Goal: Task Accomplishment & Management: Complete application form

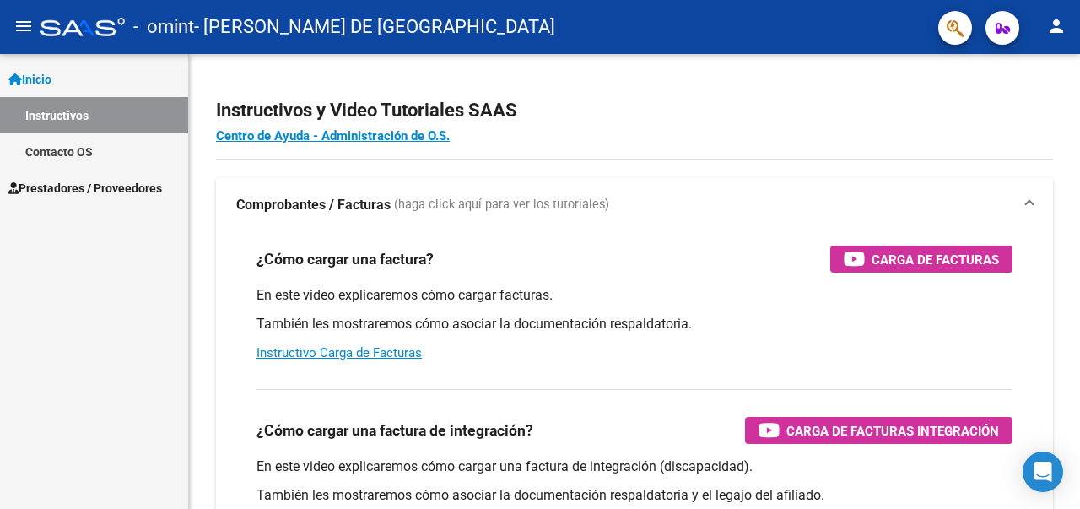
click at [75, 181] on span "Prestadores / Proveedores" at bounding box center [84, 188] width 153 height 19
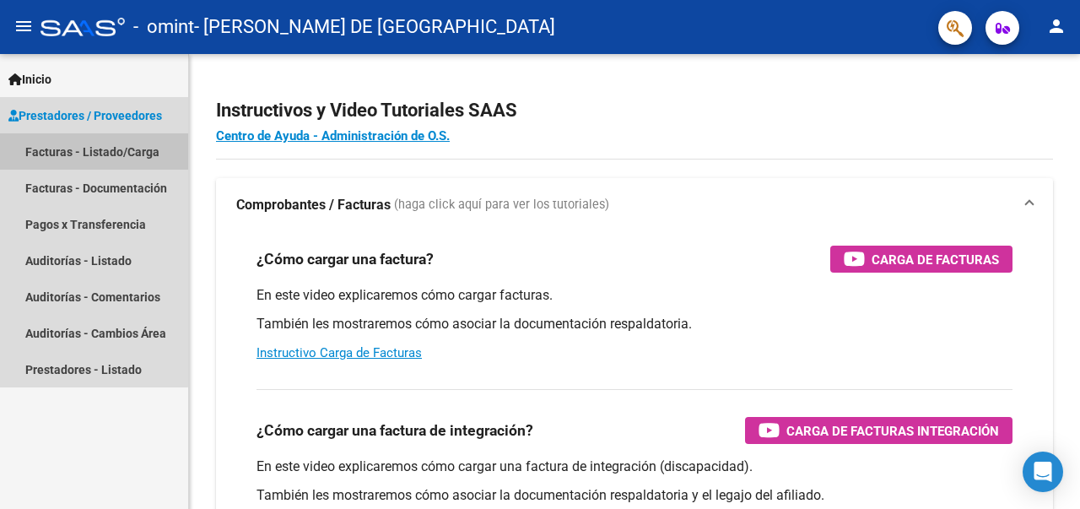
click at [89, 149] on link "Facturas - Listado/Carga" at bounding box center [94, 151] width 188 height 36
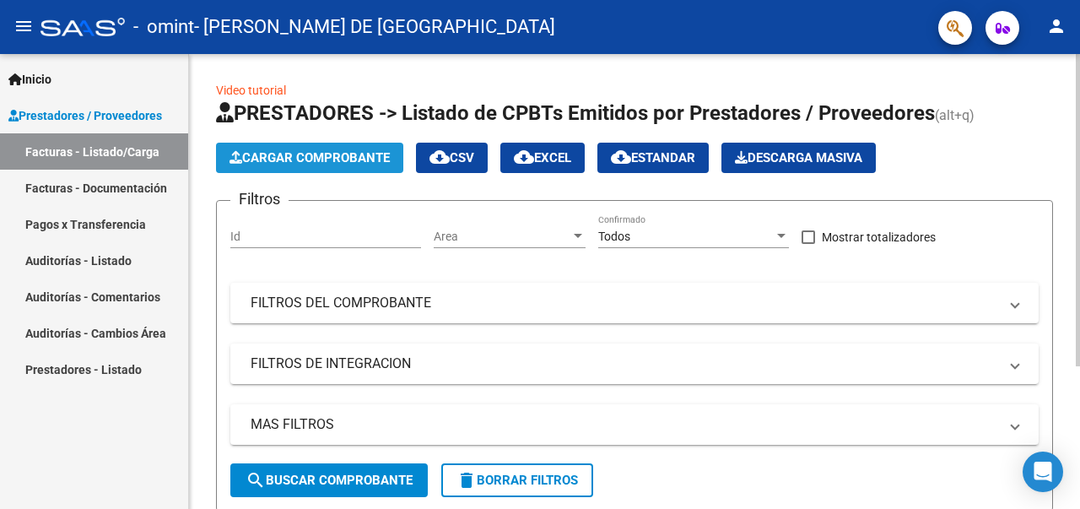
click at [341, 159] on span "Cargar Comprobante" at bounding box center [309, 157] width 160 height 15
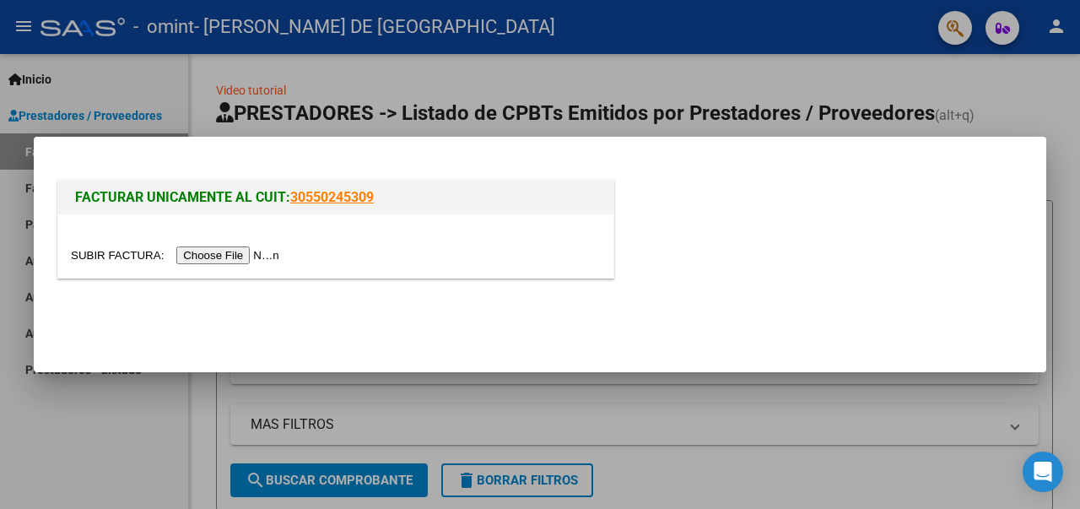
click at [221, 259] on input "file" at bounding box center [177, 255] width 213 height 18
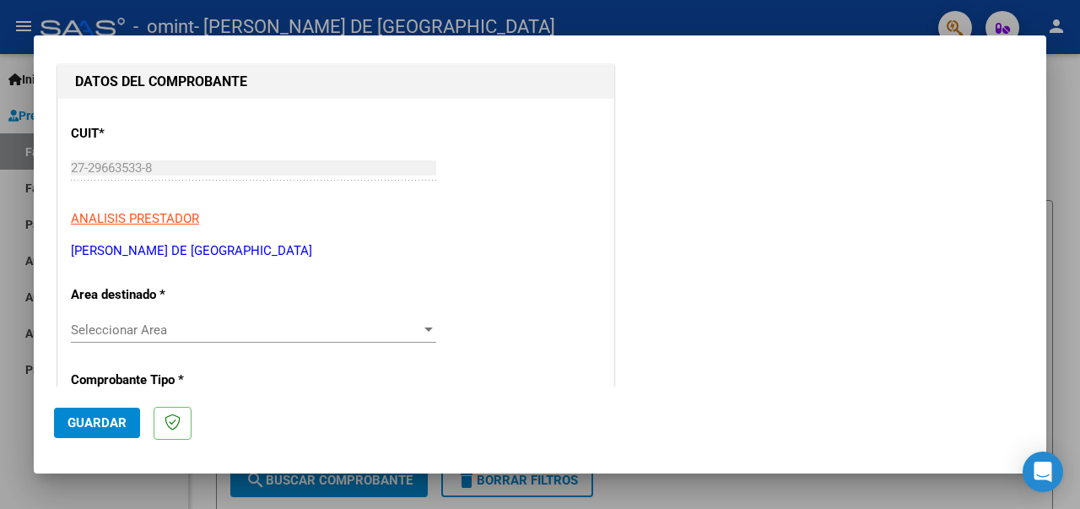
scroll to position [253, 0]
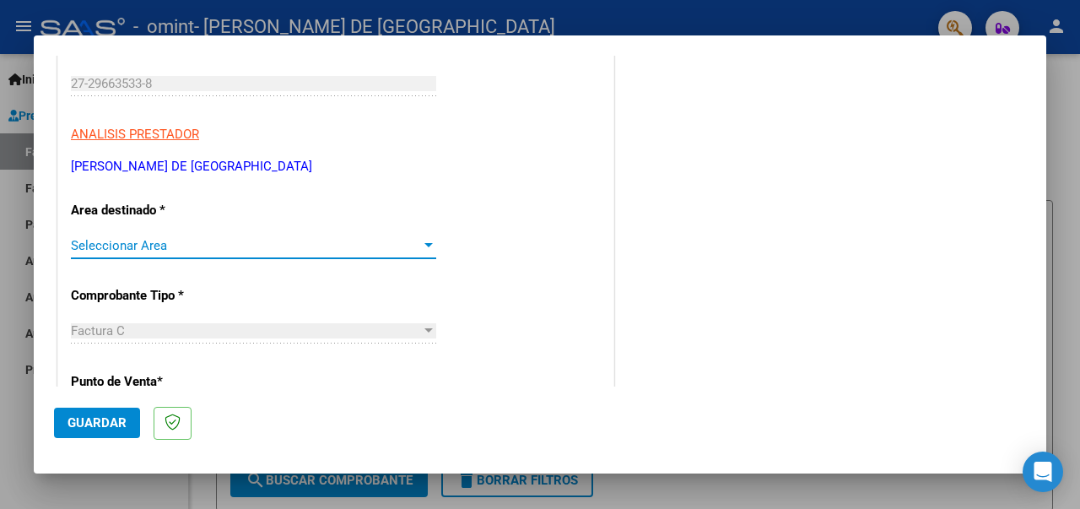
click at [423, 245] on div at bounding box center [428, 245] width 15 height 13
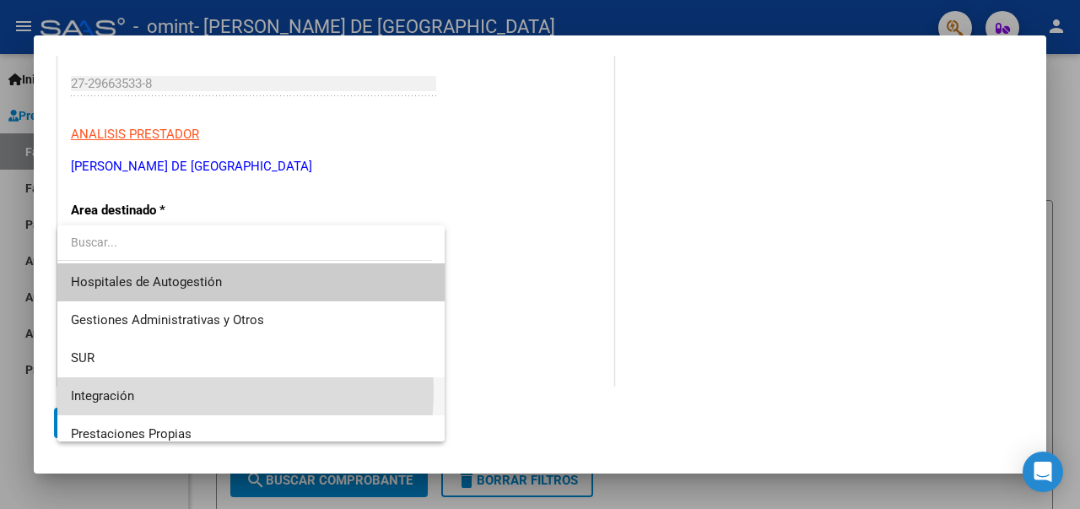
click at [184, 390] on span "Integración" at bounding box center [251, 396] width 361 height 38
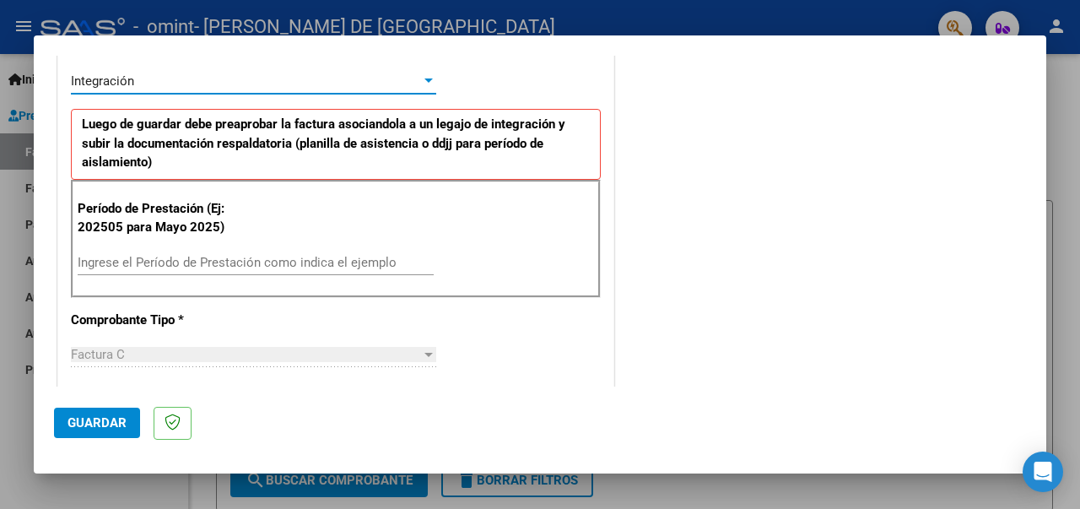
scroll to position [422, 0]
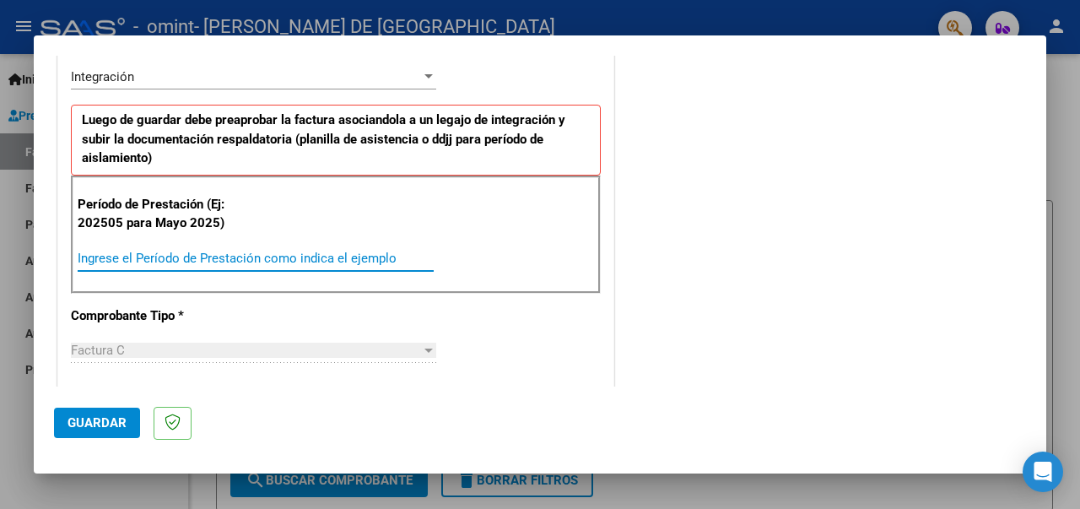
click at [221, 255] on input "Ingrese el Período de Prestación como indica el ejemplo" at bounding box center [256, 257] width 356 height 15
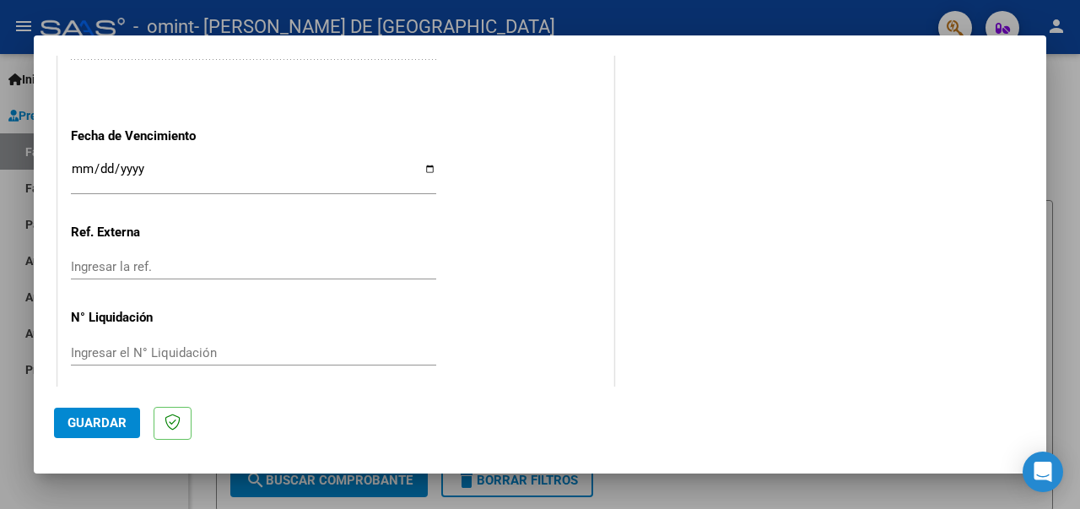
scroll to position [1187, 0]
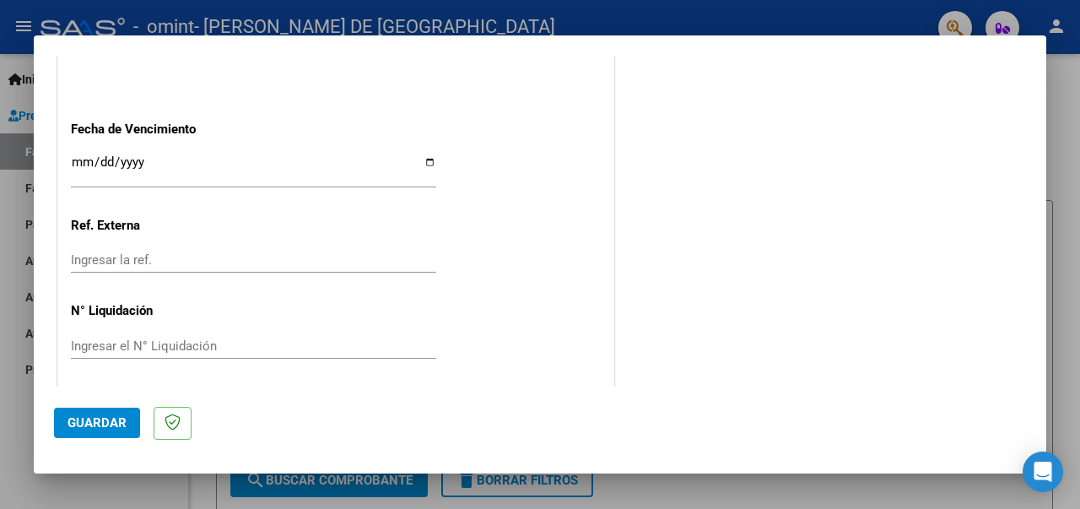
type input "202508"
click at [110, 428] on span "Guardar" at bounding box center [96, 422] width 59 height 15
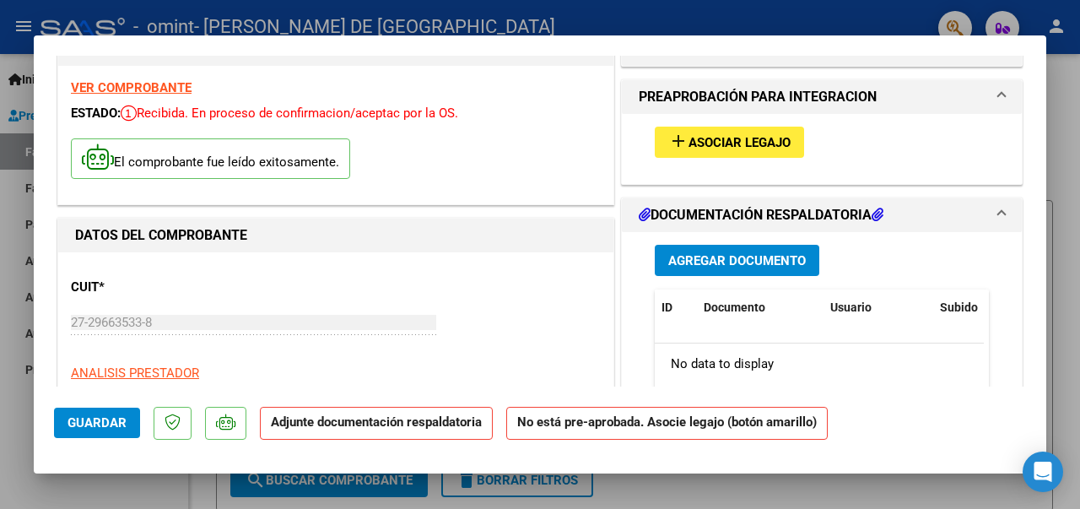
scroll to position [84, 0]
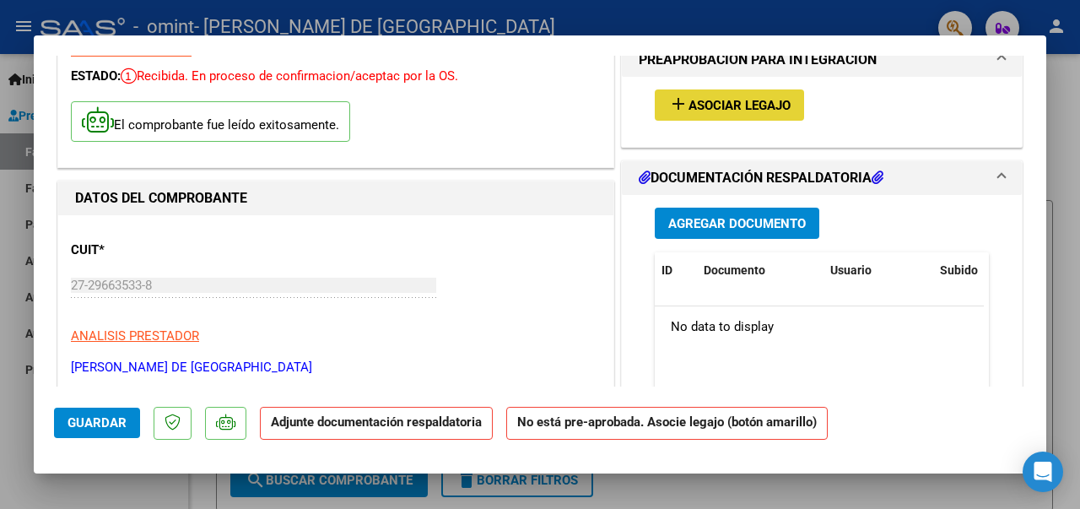
click at [669, 102] on mat-icon "add" at bounding box center [678, 104] width 20 height 20
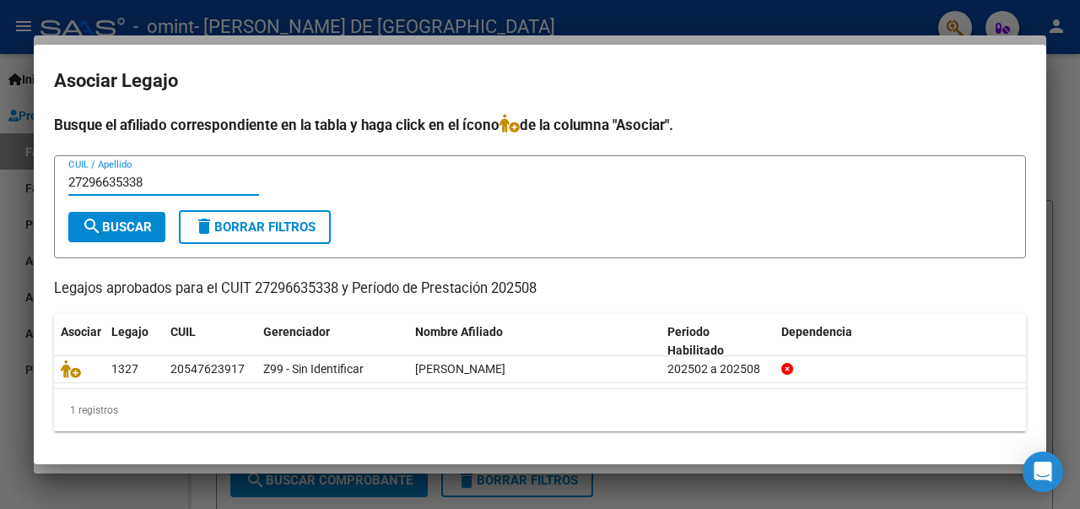
type input "27296635338"
click at [140, 231] on span "search Buscar" at bounding box center [117, 226] width 70 height 15
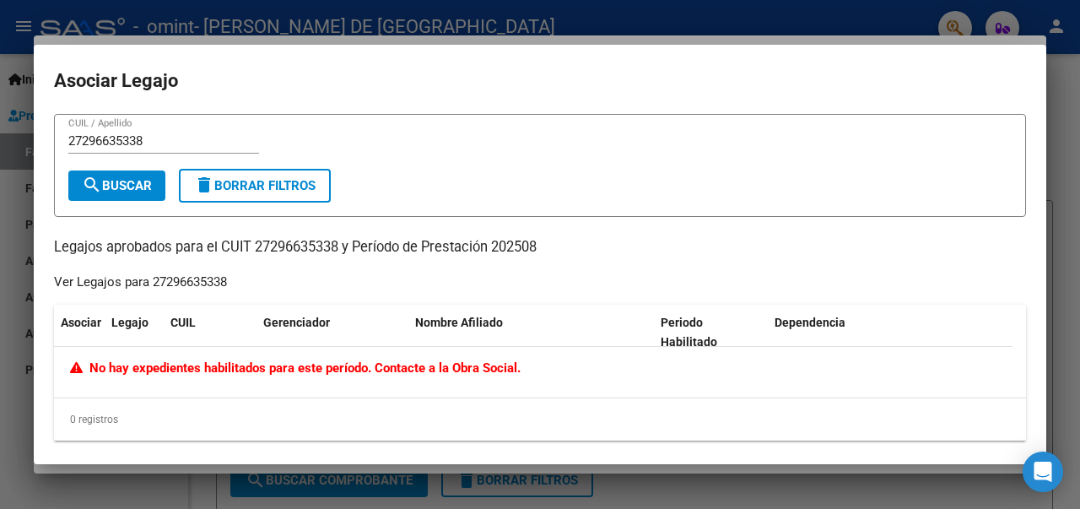
click at [1074, 104] on div at bounding box center [540, 254] width 1080 height 509
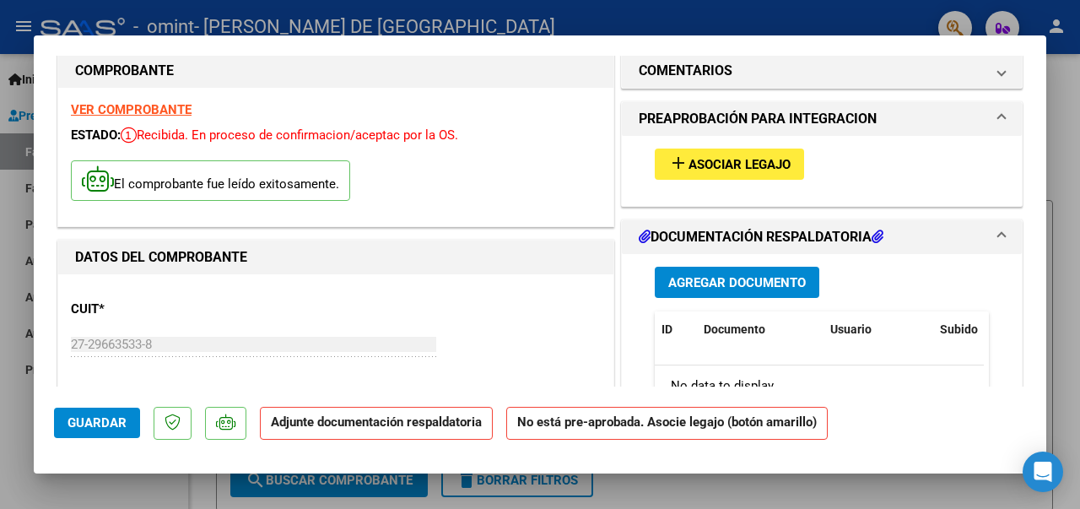
scroll to position [0, 0]
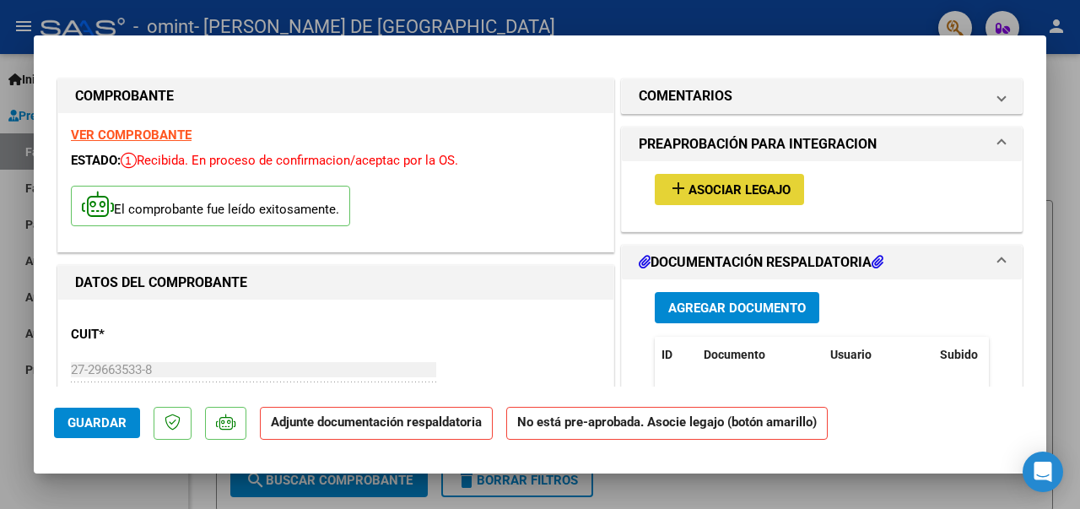
click at [669, 186] on mat-icon "add" at bounding box center [678, 188] width 20 height 20
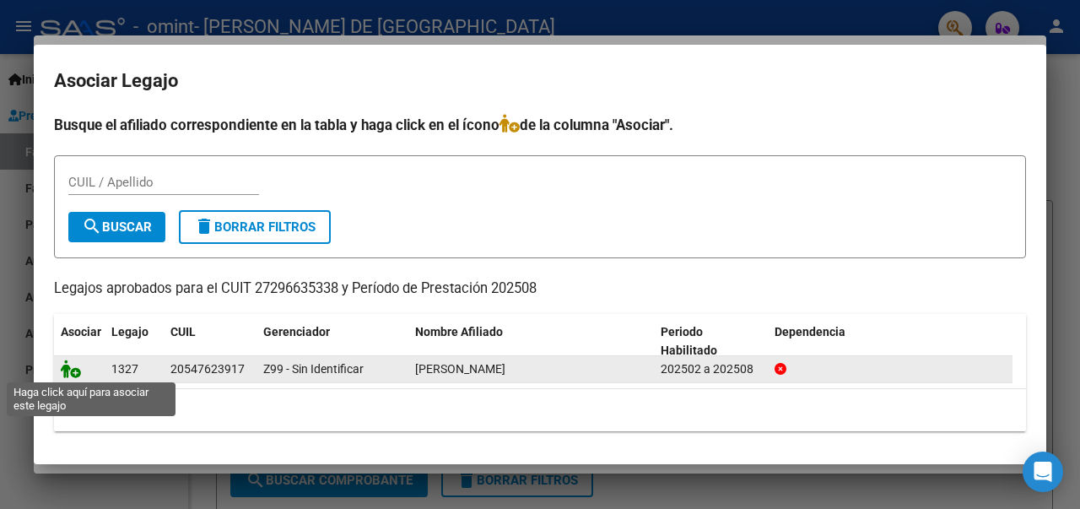
click at [71, 369] on icon at bounding box center [71, 368] width 20 height 19
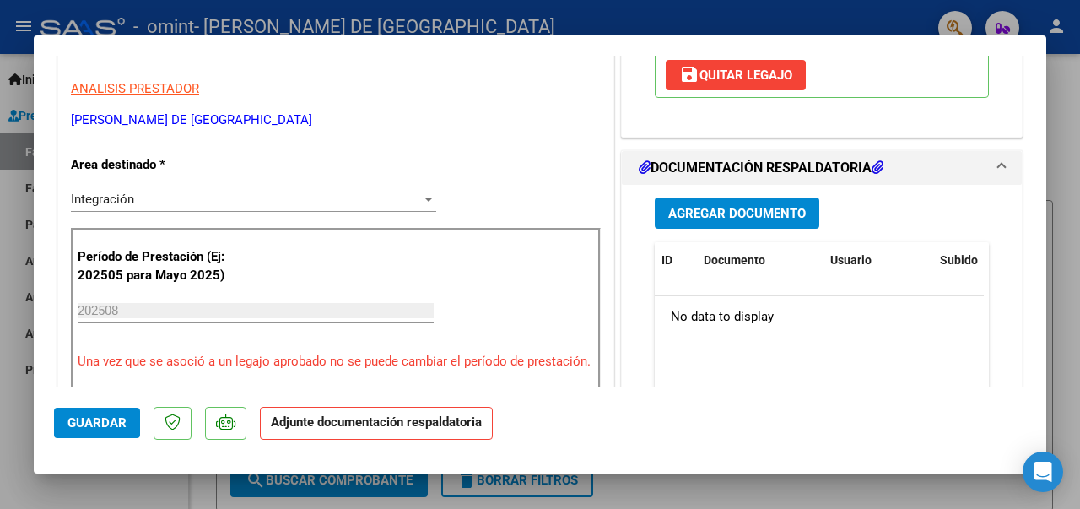
scroll to position [337, 0]
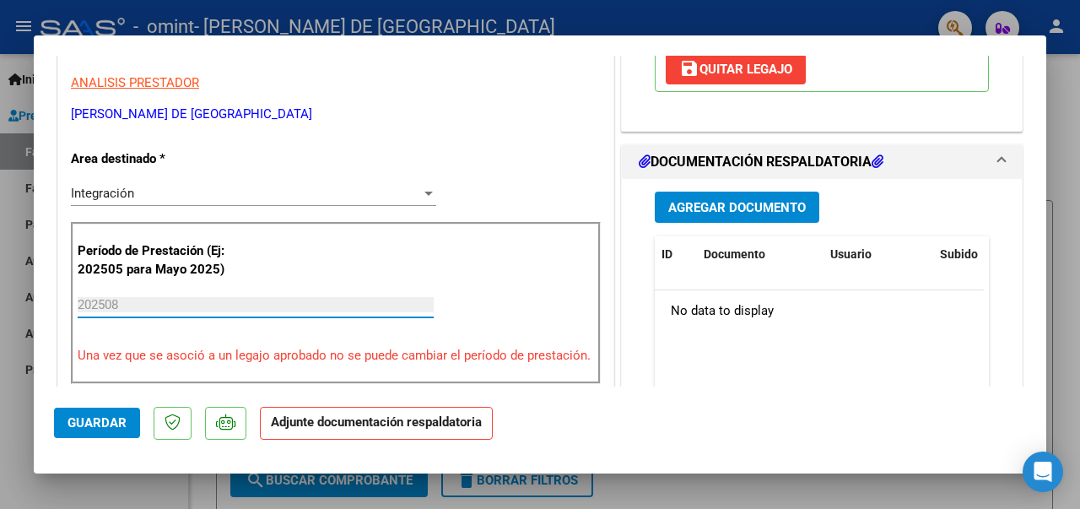
click at [140, 299] on input "202508" at bounding box center [256, 304] width 356 height 15
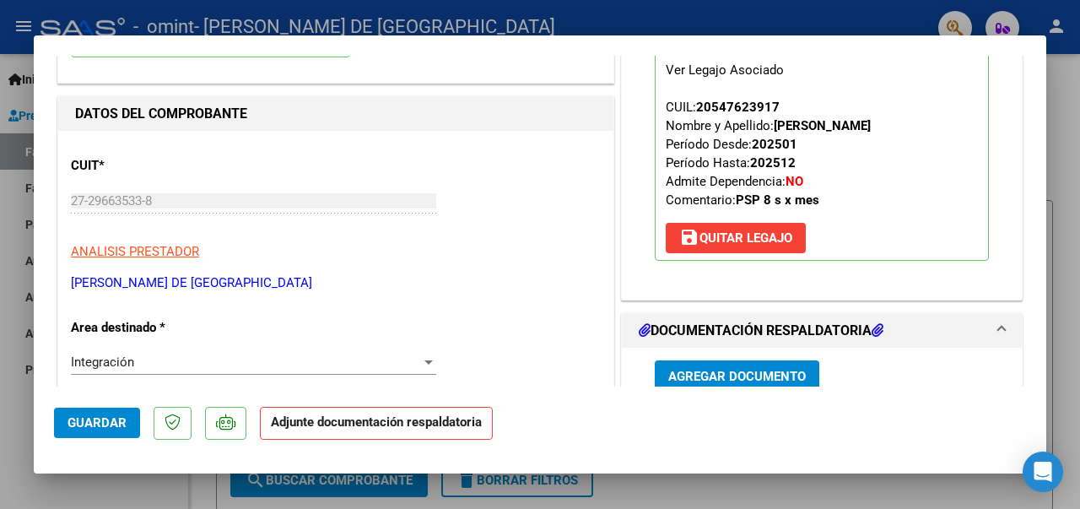
click at [108, 421] on span "Guardar" at bounding box center [96, 422] width 59 height 15
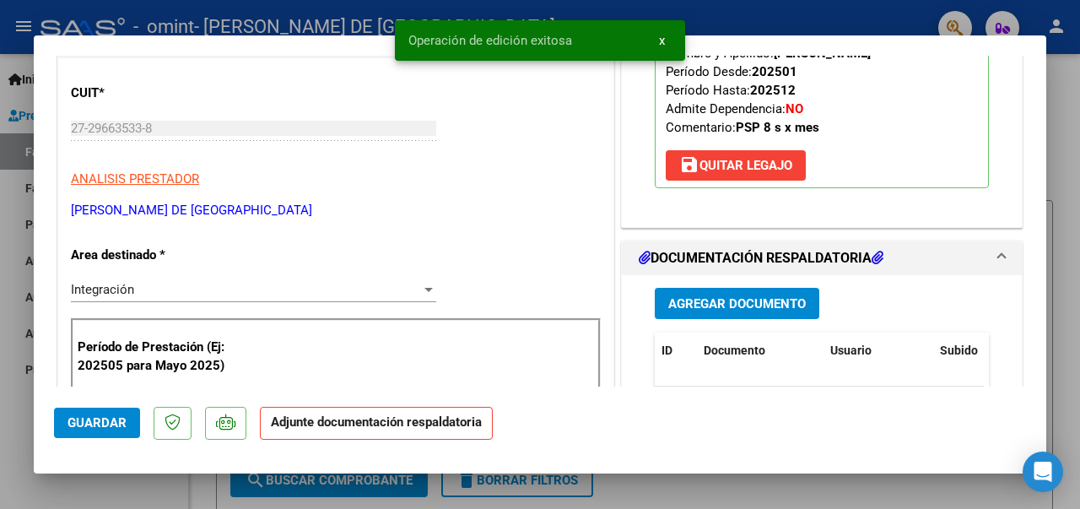
scroll to position [337, 0]
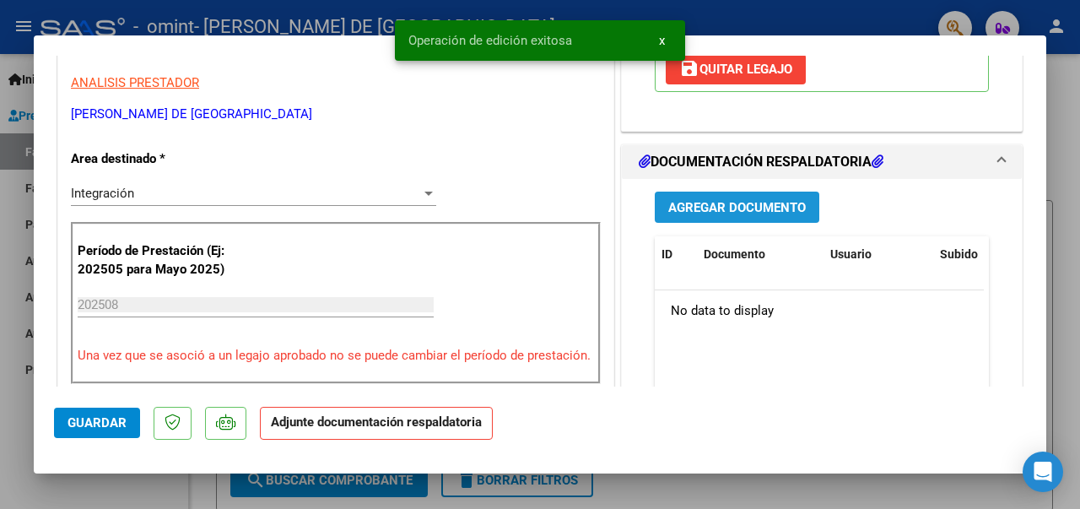
click at [730, 200] on span "Agregar Documento" at bounding box center [736, 207] width 137 height 15
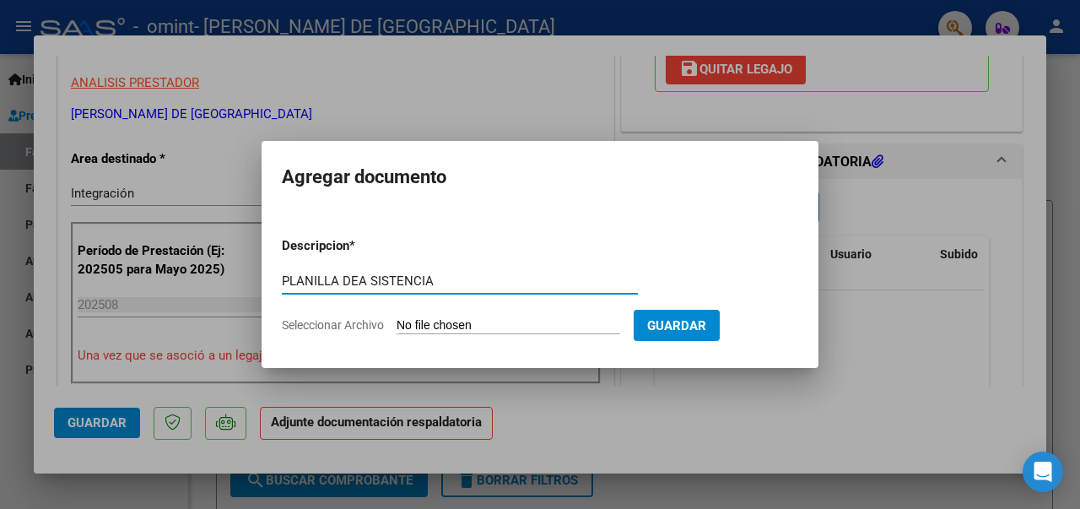
click at [373, 282] on input "PLANILLA DEA SISTENCIA" at bounding box center [460, 280] width 356 height 15
click at [453, 274] on input "PLANILLA DE ASISTENCIA" at bounding box center [460, 280] width 356 height 15
type input "PLANILLA DE ASISTENCIA [DATE]- [PERSON_NAME]"
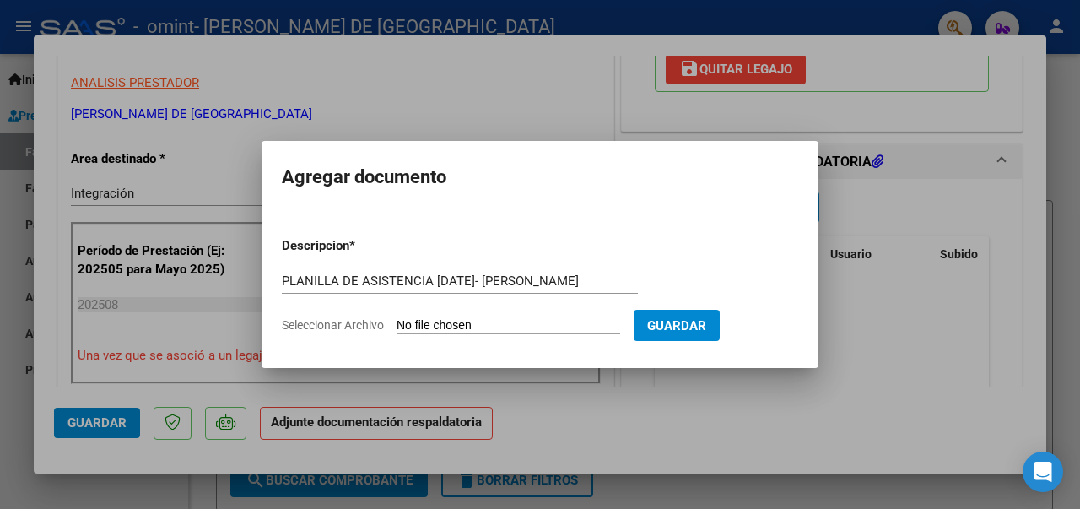
scroll to position [0, 0]
click at [418, 324] on input "Seleccionar Archivo" at bounding box center [507, 326] width 223 height 16
type input "C:\fakepath\PLANILLA ASISTENCIA [DATE]- [PERSON_NAME] .pdf"
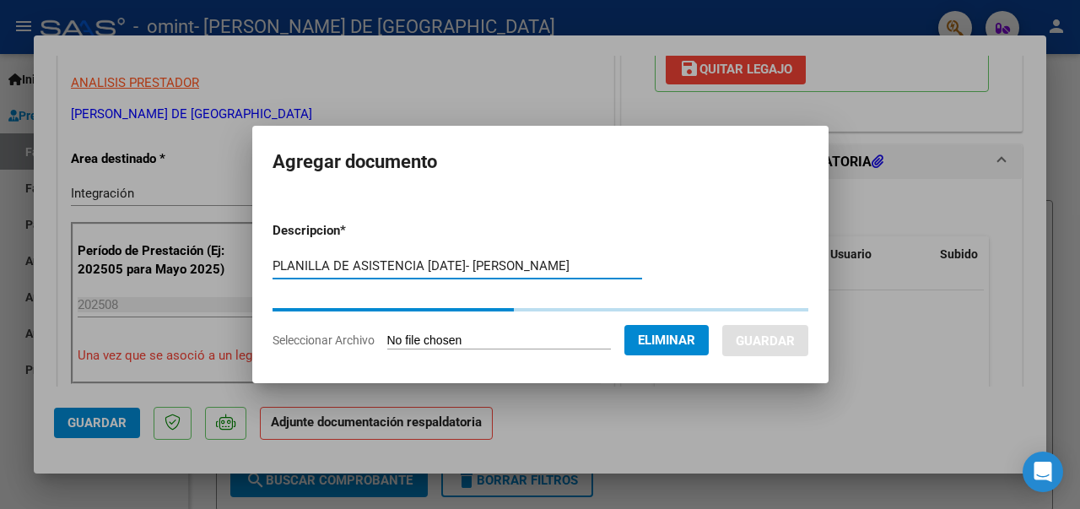
click at [584, 267] on input "PLANILLA DE ASISTENCIA [DATE]- [PERSON_NAME]" at bounding box center [456, 265] width 369 height 15
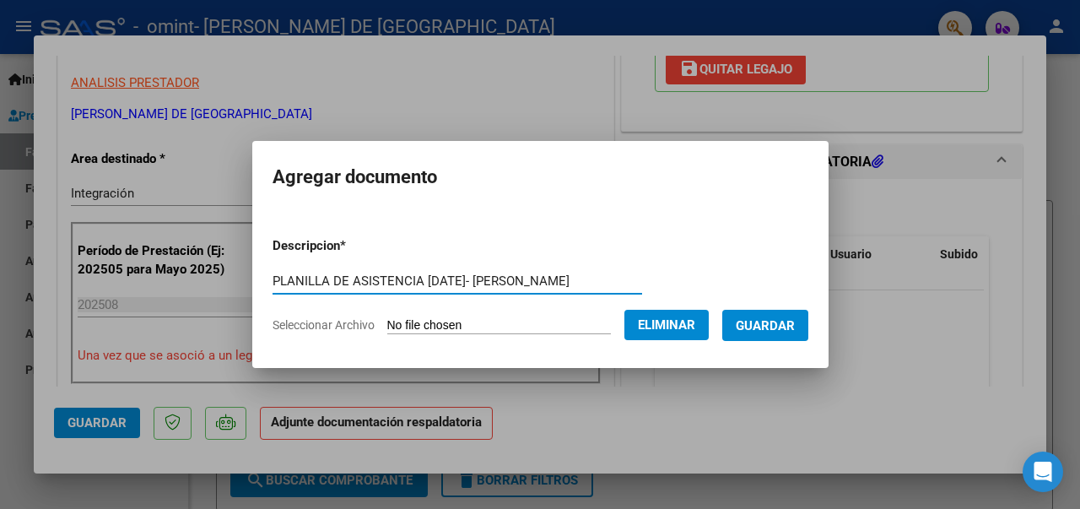
type input "PLANILLA DE ASISTENCIA [DATE]- [PERSON_NAME]"
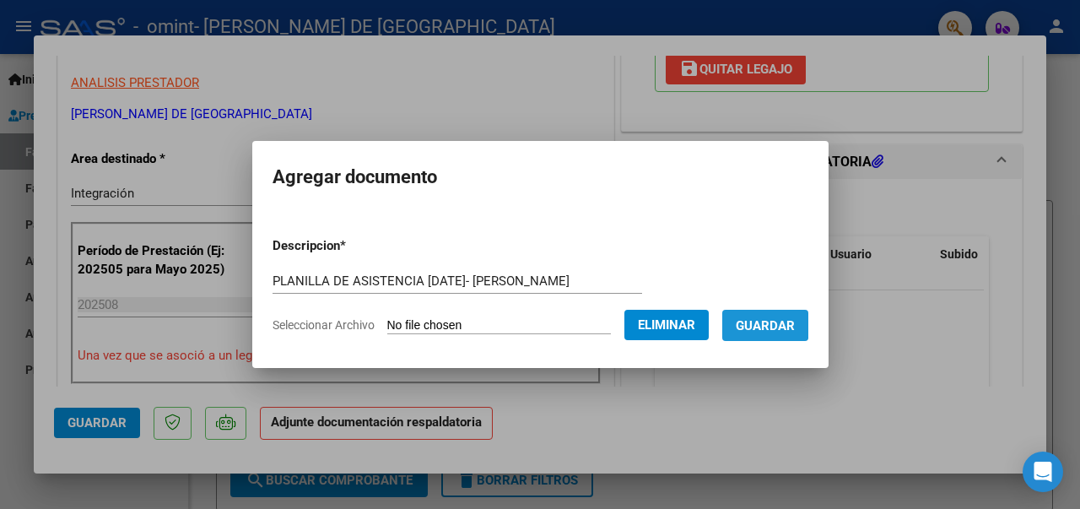
click at [757, 323] on span "Guardar" at bounding box center [764, 325] width 59 height 15
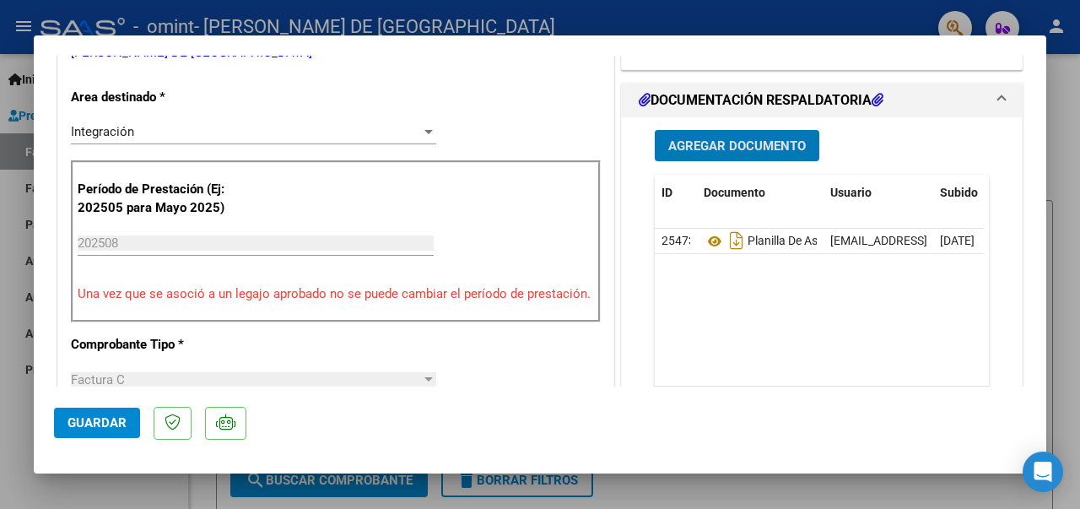
scroll to position [422, 0]
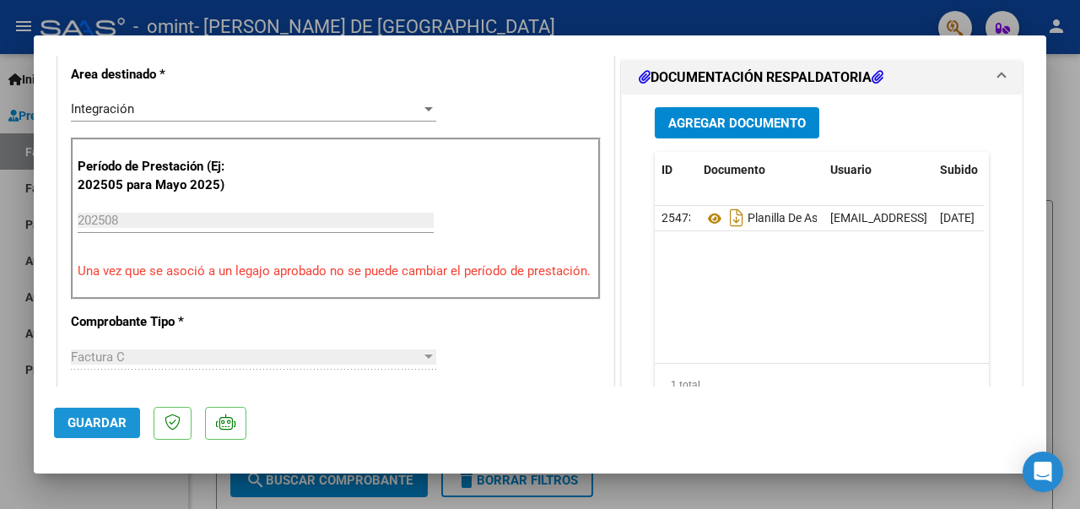
click at [108, 421] on span "Guardar" at bounding box center [96, 422] width 59 height 15
click at [121, 218] on input "202508" at bounding box center [256, 220] width 356 height 15
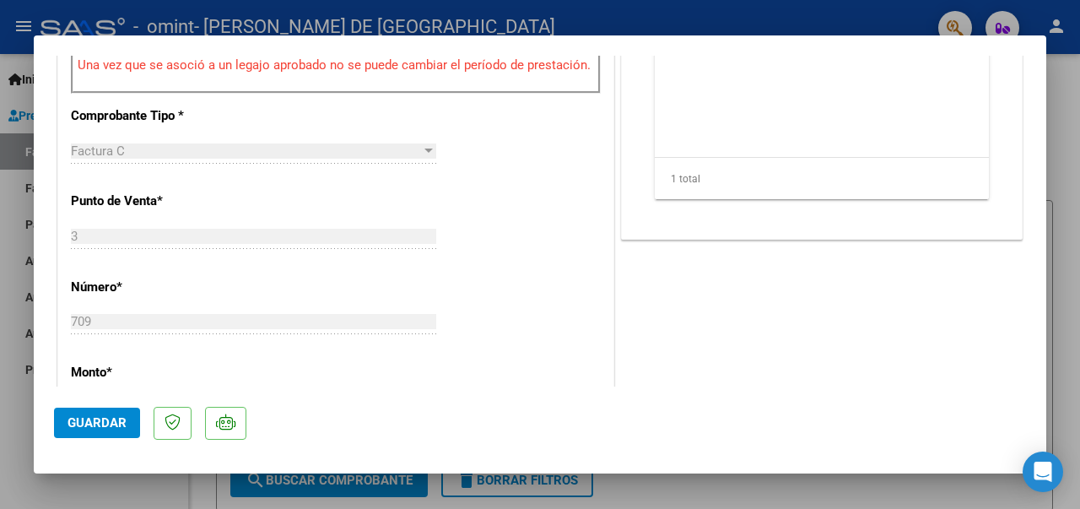
scroll to position [759, 0]
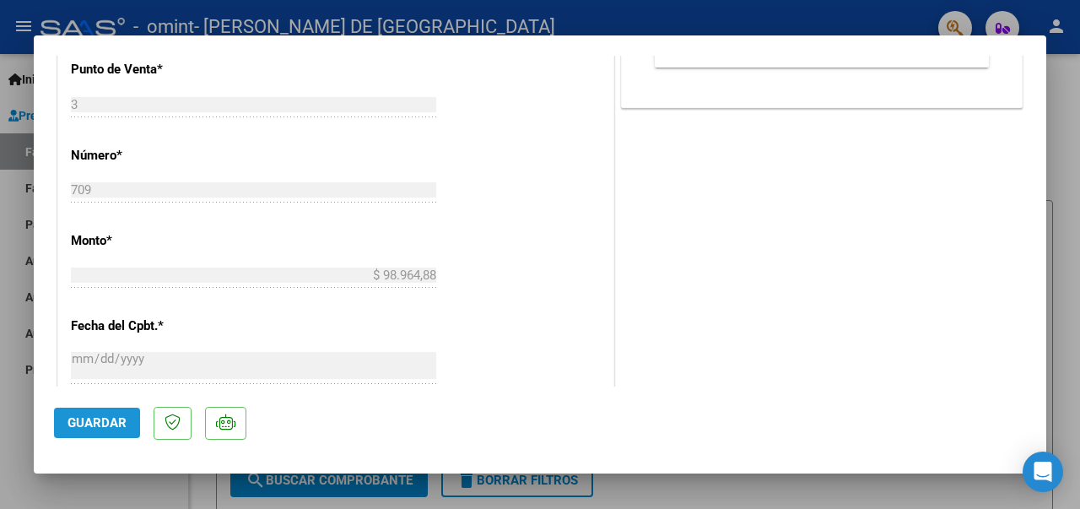
click at [110, 417] on span "Guardar" at bounding box center [96, 422] width 59 height 15
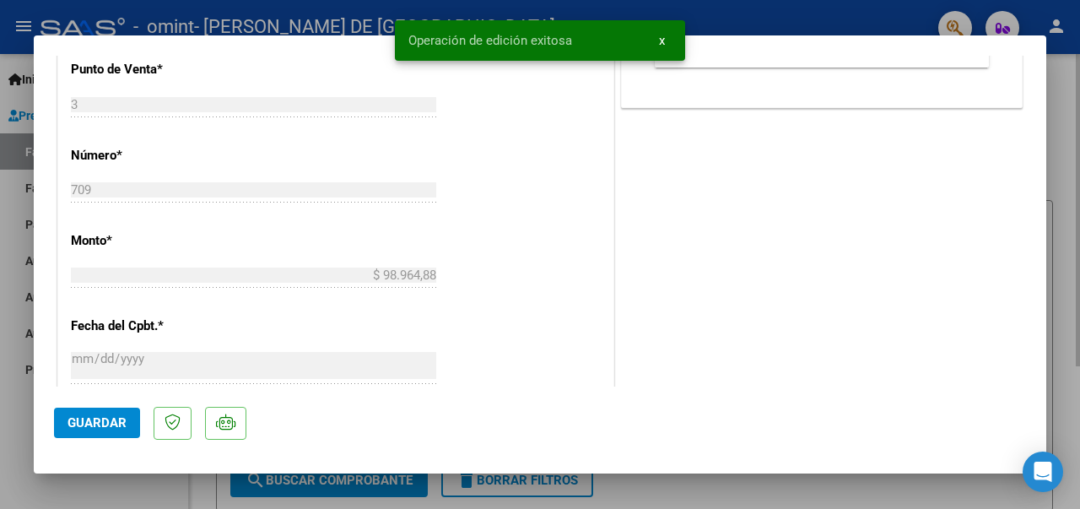
click at [1065, 198] on div at bounding box center [540, 254] width 1080 height 509
type input "$ 0,00"
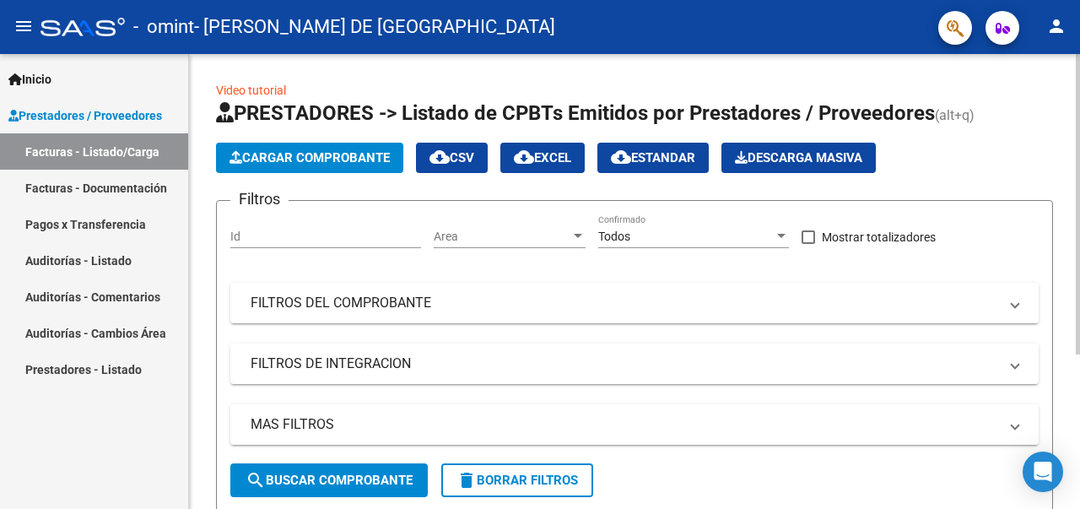
click at [361, 472] on span "search Buscar Comprobante" at bounding box center [328, 479] width 167 height 15
click at [354, 231] on input "Id" at bounding box center [325, 236] width 191 height 14
click at [394, 366] on mat-panel-title "FILTROS DE INTEGRACION" at bounding box center [623, 363] width 747 height 19
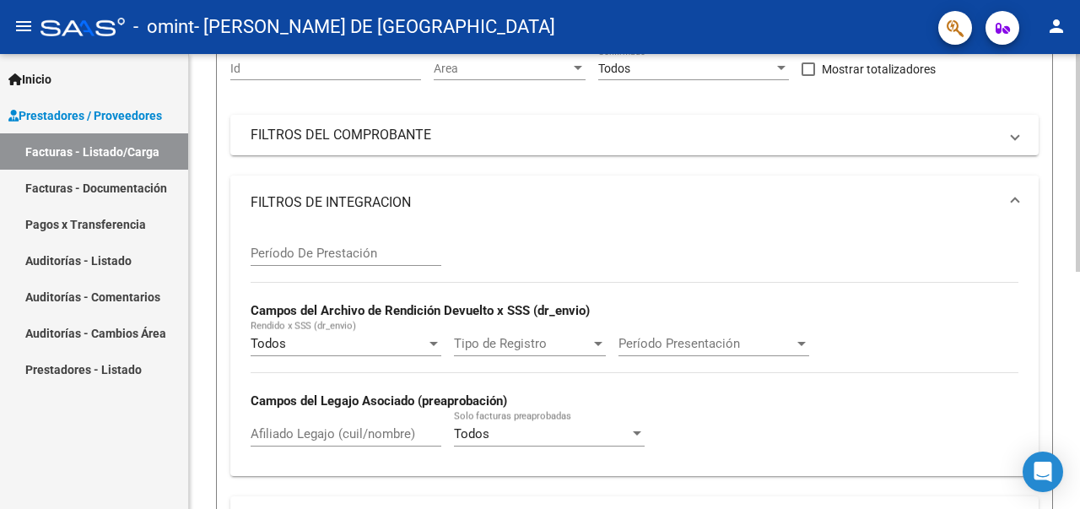
scroll to position [169, 0]
click at [360, 258] on input "Período De Prestación" at bounding box center [345, 252] width 191 height 15
type input "202508"
click at [440, 342] on app-bool-drop-down "Todos Rendido x SSS (dr_envio)" at bounding box center [351, 342] width 203 height 15
click at [432, 342] on div at bounding box center [433, 343] width 8 height 4
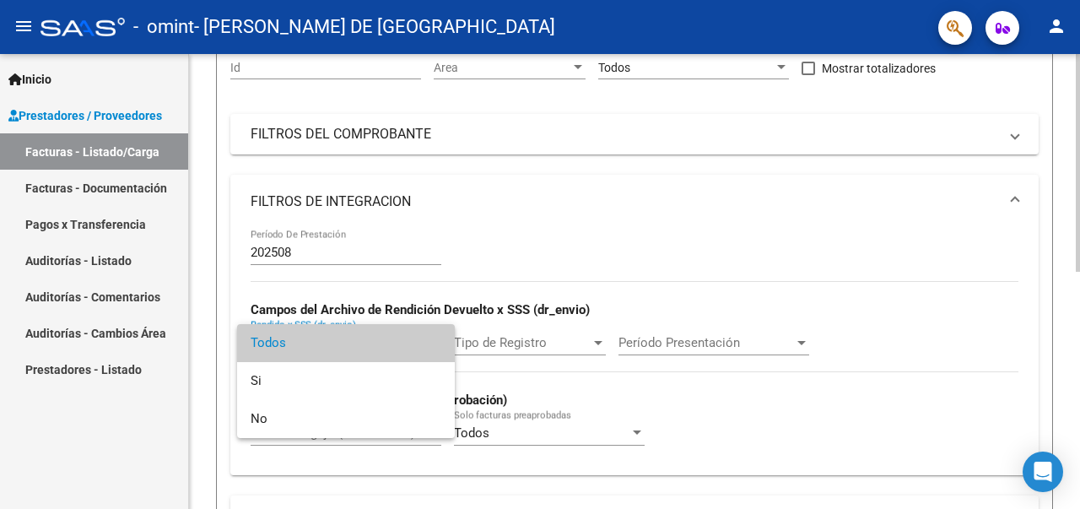
click at [432, 342] on span "Todos" at bounding box center [345, 343] width 191 height 38
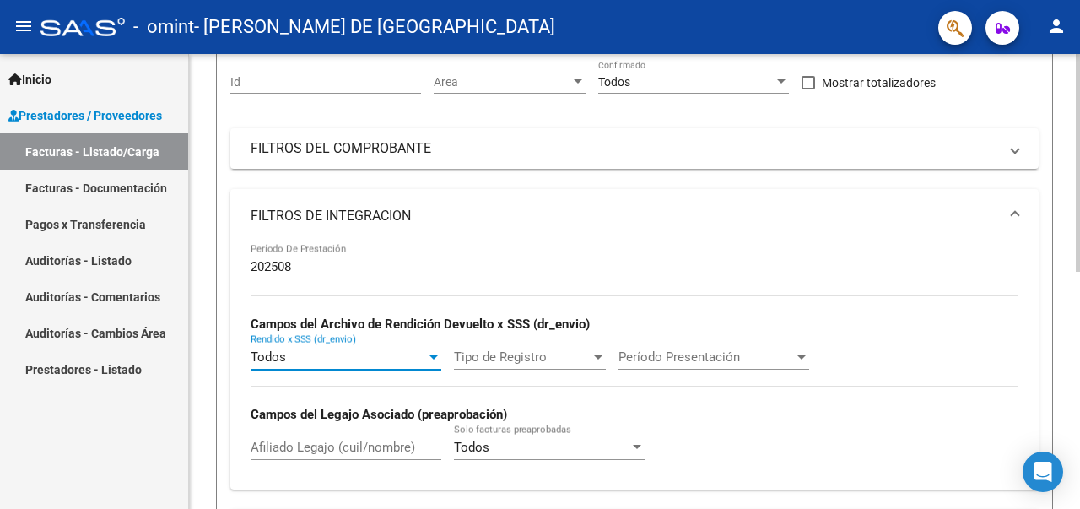
scroll to position [84, 0]
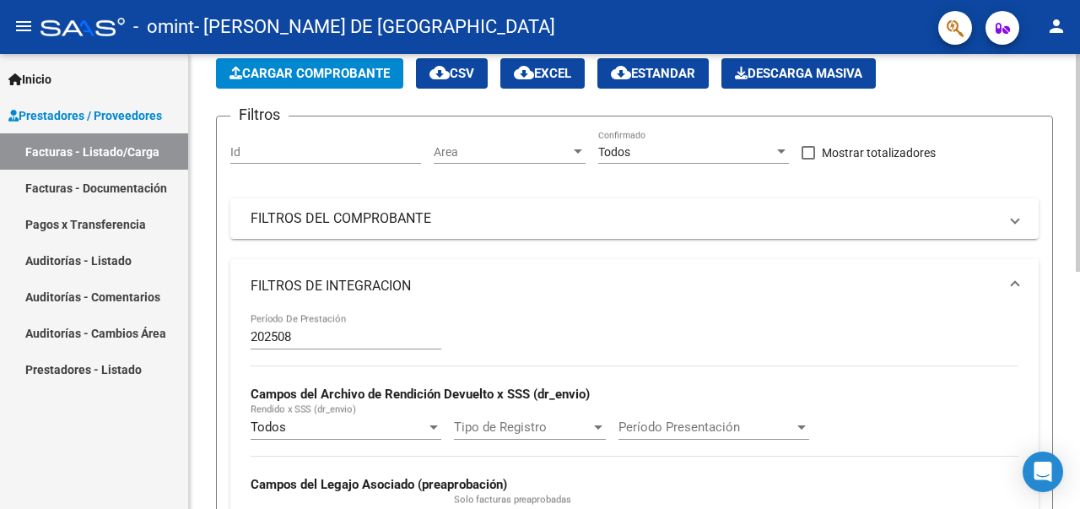
click at [584, 152] on app-drop-down-list "Area Area" at bounding box center [516, 154] width 164 height 48
click at [579, 153] on div at bounding box center [578, 151] width 8 height 4
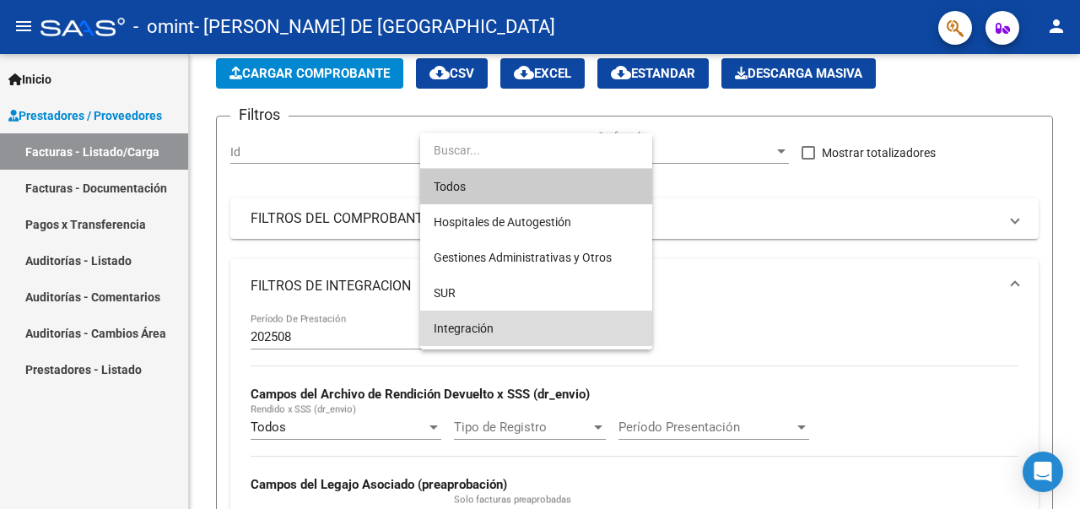
click at [505, 322] on span "Integración" at bounding box center [536, 327] width 205 height 35
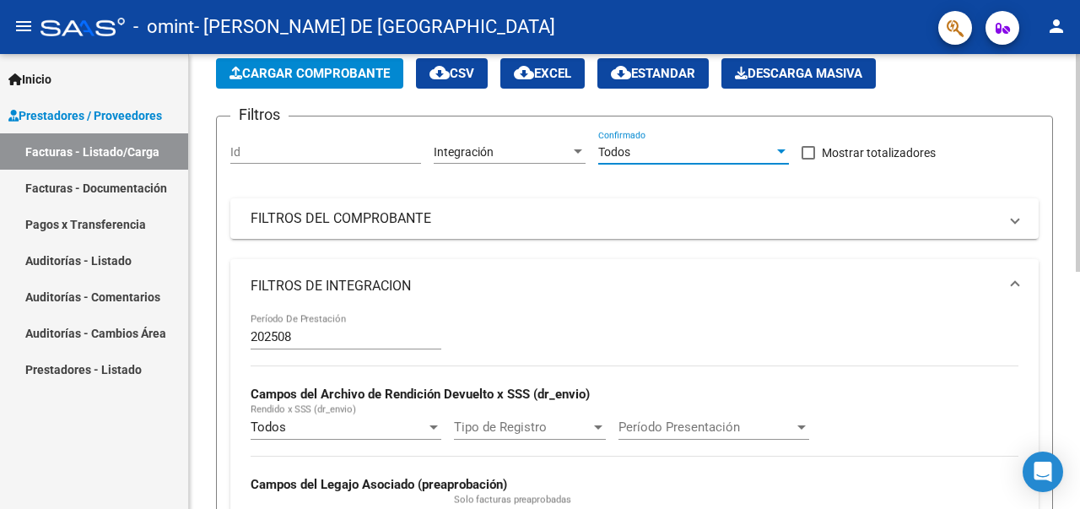
click at [770, 145] on div "Todos" at bounding box center [685, 152] width 175 height 14
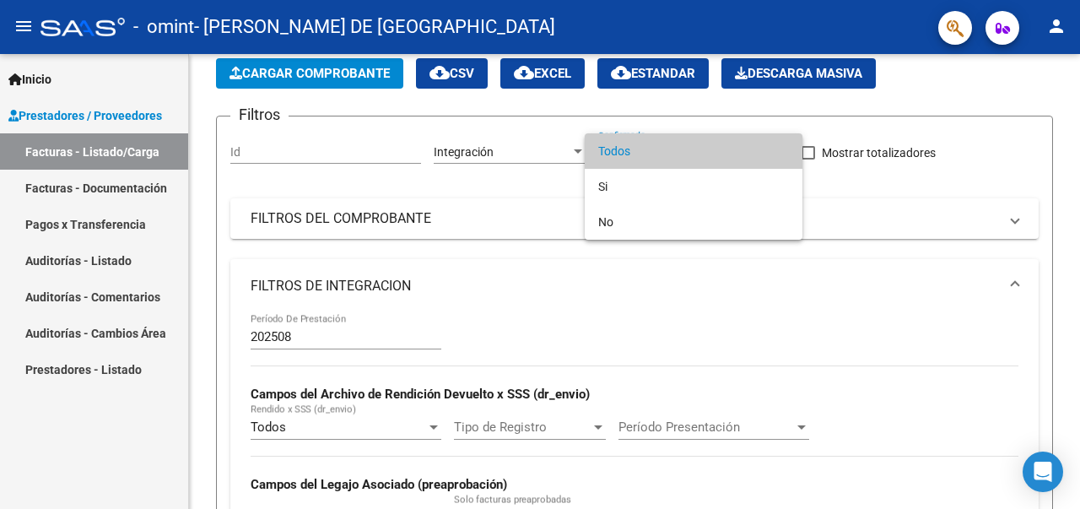
click at [719, 269] on div at bounding box center [540, 254] width 1080 height 509
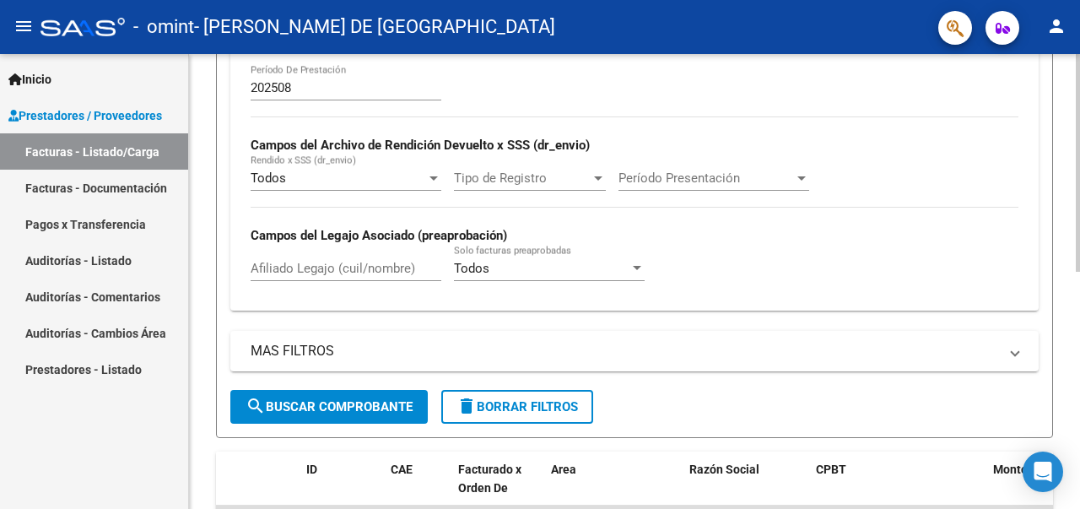
scroll to position [337, 0]
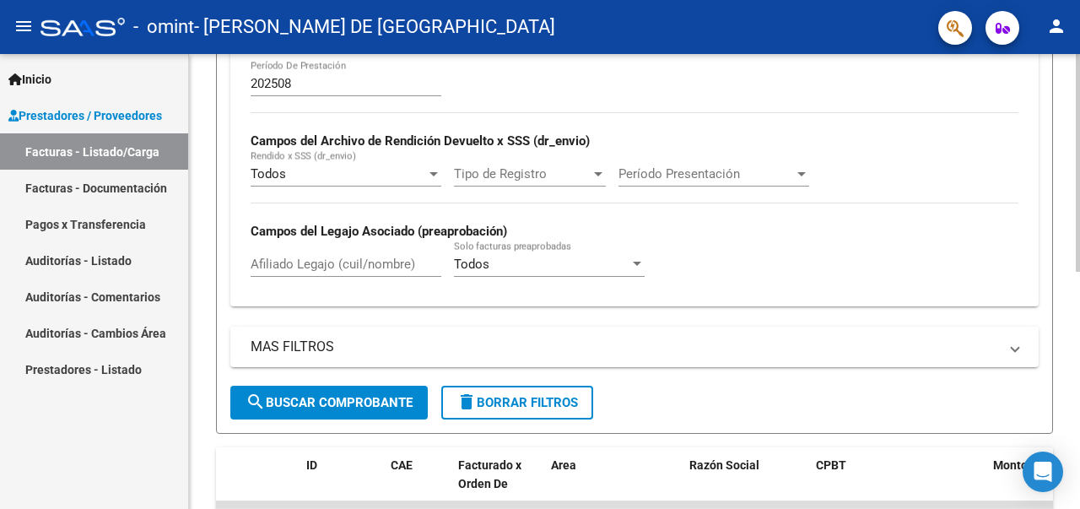
click at [326, 401] on span "search Buscar Comprobante" at bounding box center [328, 402] width 167 height 15
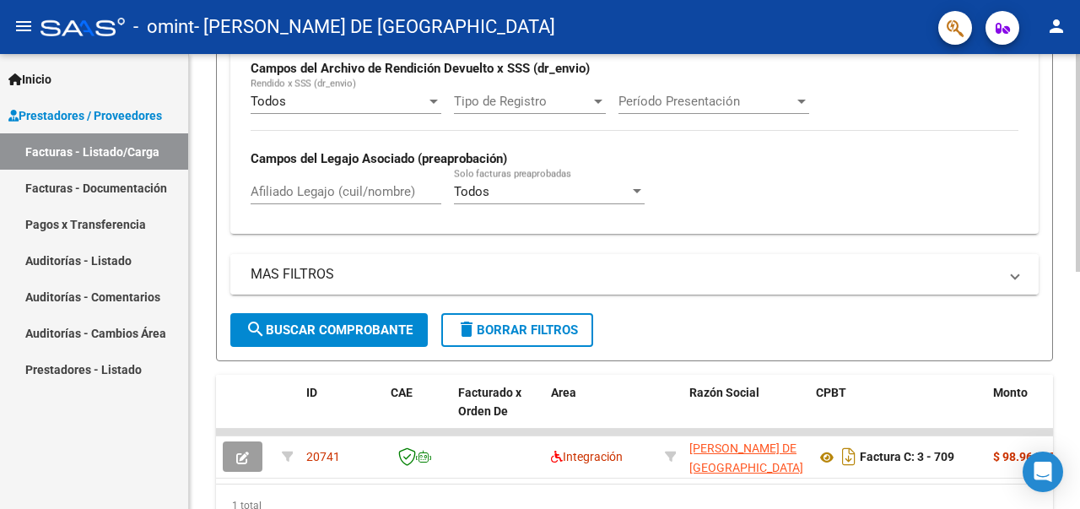
scroll to position [493, 0]
